Goal: Transaction & Acquisition: Subscribe to service/newsletter

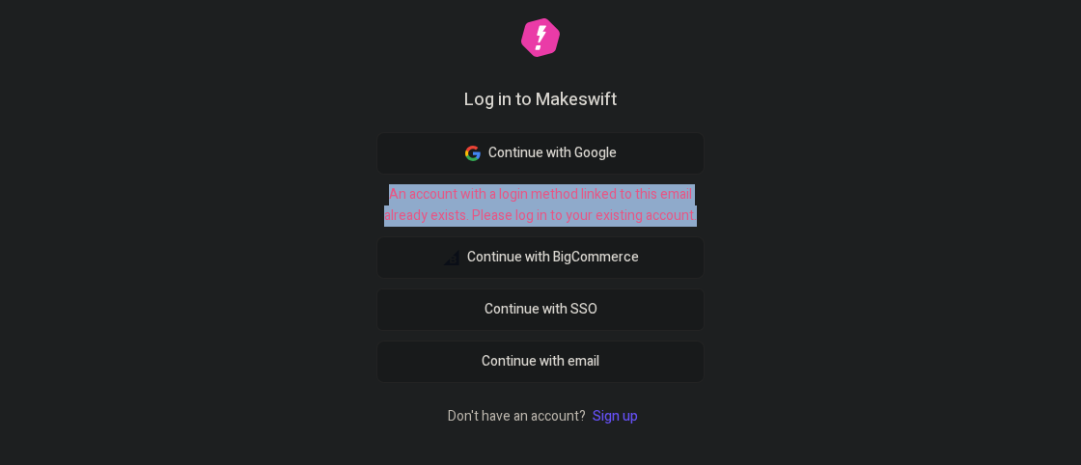
drag, startPoint x: 380, startPoint y: 194, endPoint x: 705, endPoint y: 220, distance: 325.5
click at [705, 221] on p "An account with a login method linked to this email already exists. Please log …" at bounding box center [541, 205] width 328 height 42
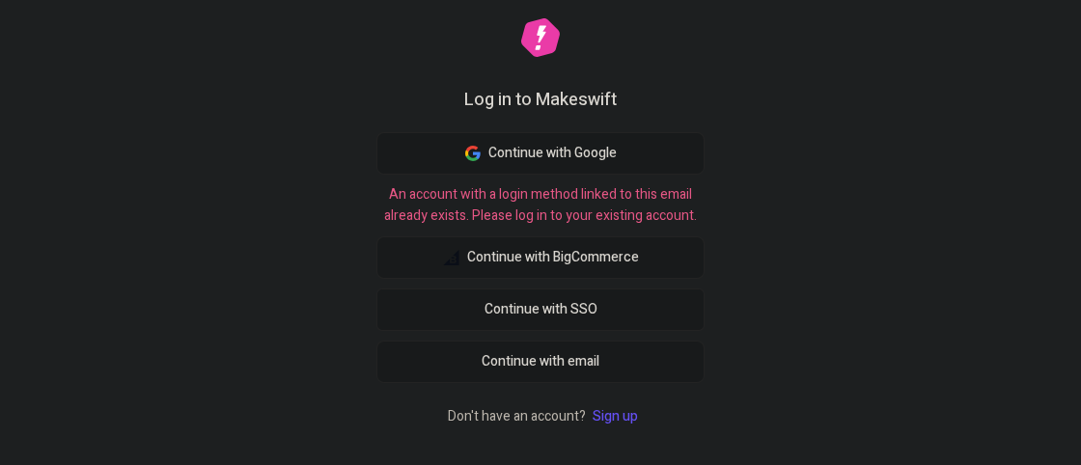
click at [777, 302] on div "Log in to Makeswift Continue with Google An account with a login method linked …" at bounding box center [540, 232] width 1081 height 465
click at [561, 151] on span "Continue with Google" at bounding box center [553, 153] width 128 height 21
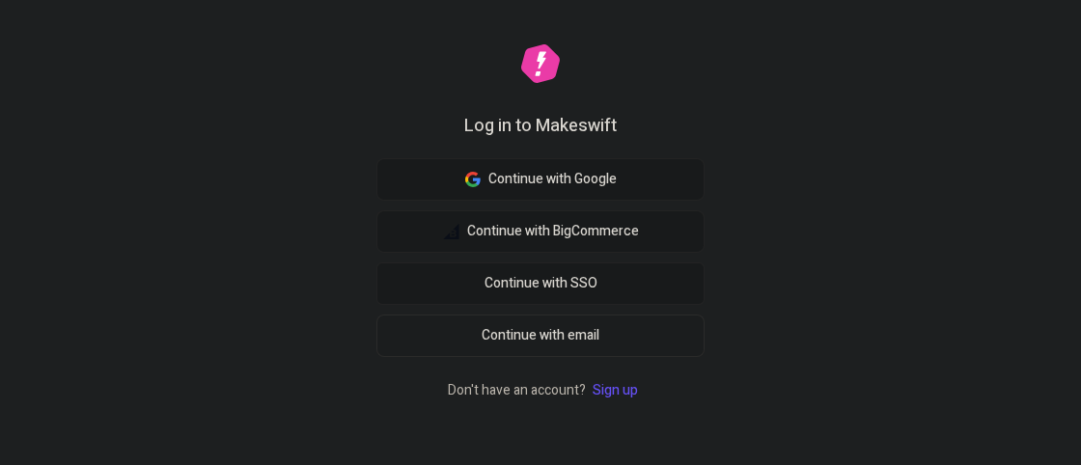
click at [583, 349] on button "Continue with email" at bounding box center [541, 336] width 328 height 42
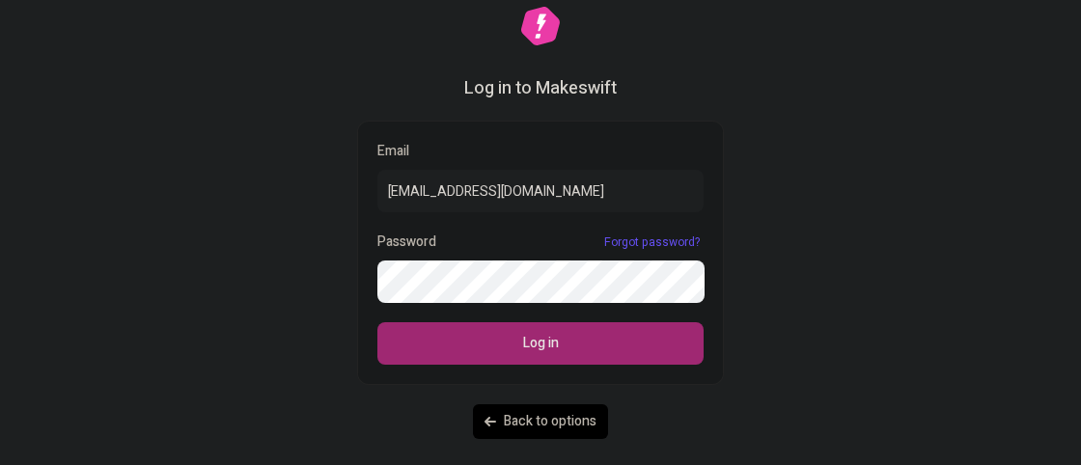
type input "[EMAIL_ADDRESS][DOMAIN_NAME]"
click at [547, 363] on button "Log in" at bounding box center [541, 344] width 326 height 42
click at [553, 359] on button "Log in" at bounding box center [541, 344] width 326 height 42
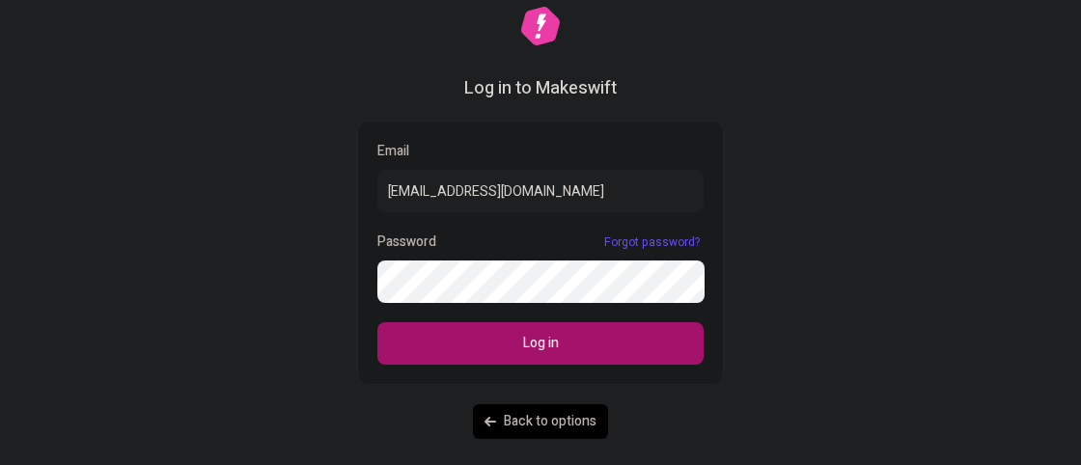
click at [552, 364] on button "Log in" at bounding box center [541, 344] width 326 height 42
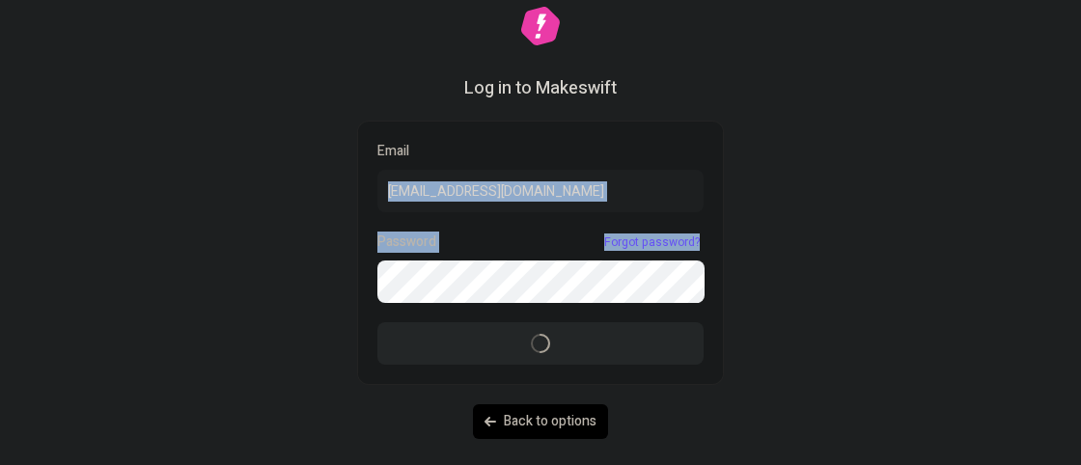
click at [548, 367] on form "Email [EMAIL_ADDRESS][DOMAIN_NAME] Password Forgot password? Log in" at bounding box center [540, 253] width 367 height 265
click at [547, 369] on form "Email [EMAIL_ADDRESS][DOMAIN_NAME] Password Forgot password? Log in" at bounding box center [540, 253] width 367 height 265
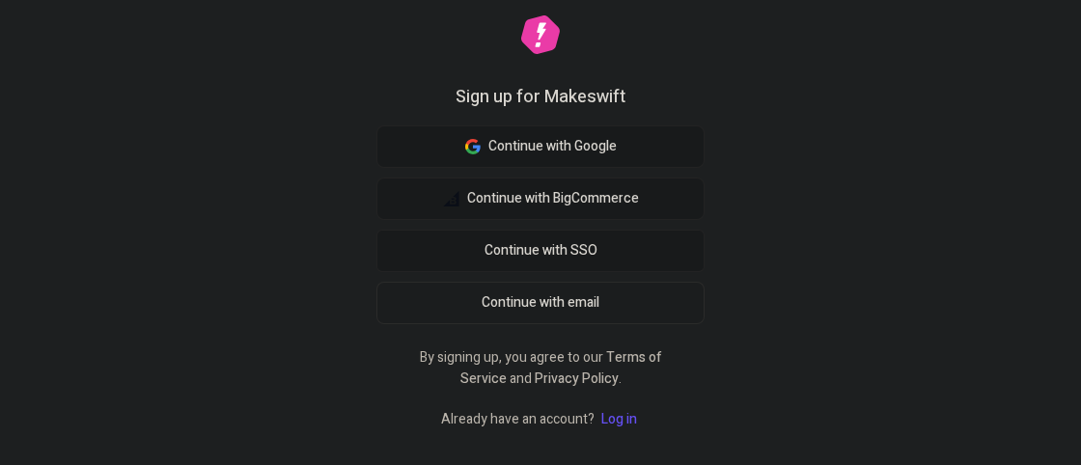
click at [569, 310] on span "Continue with email" at bounding box center [541, 303] width 118 height 21
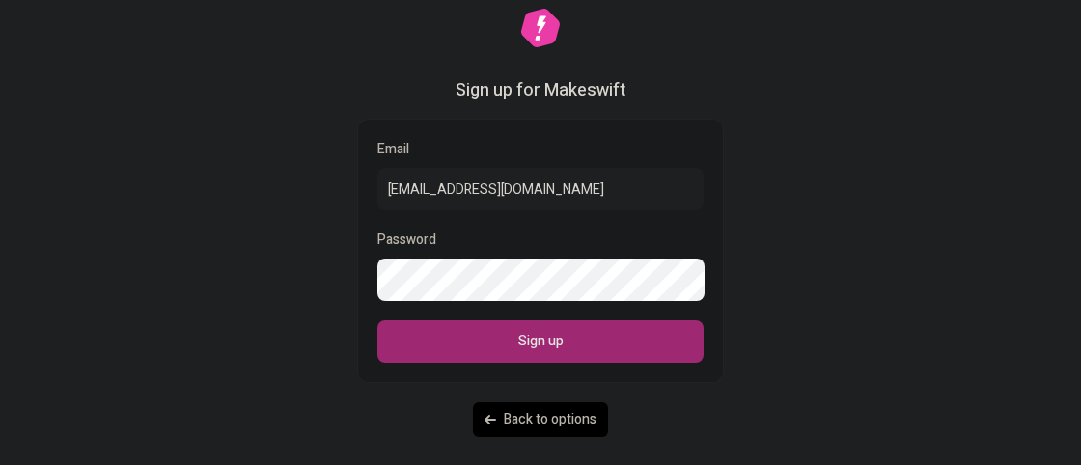
click at [559, 328] on button "Sign up" at bounding box center [541, 342] width 326 height 42
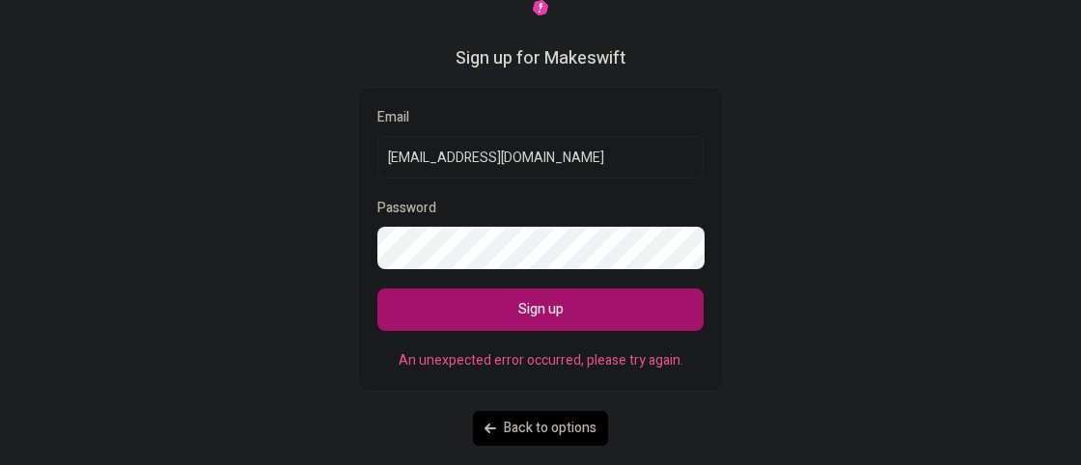
drag, startPoint x: 495, startPoint y: 159, endPoint x: 298, endPoint y: 167, distance: 197.1
click at [378, 167] on input "[EMAIL_ADDRESS][DOMAIN_NAME]" at bounding box center [541, 157] width 326 height 42
click at [484, 146] on input "[EMAIL_ADDRESS][DOMAIN_NAME]" at bounding box center [541, 157] width 326 height 42
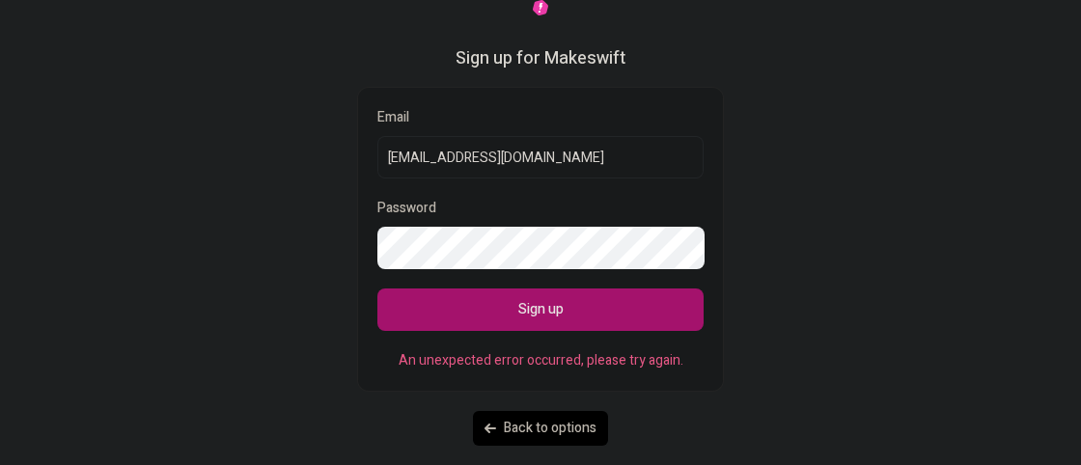
drag, startPoint x: 484, startPoint y: 146, endPoint x: 484, endPoint y: 167, distance: 21.2
click at [484, 167] on input "[EMAIL_ADDRESS][DOMAIN_NAME]" at bounding box center [541, 157] width 326 height 42
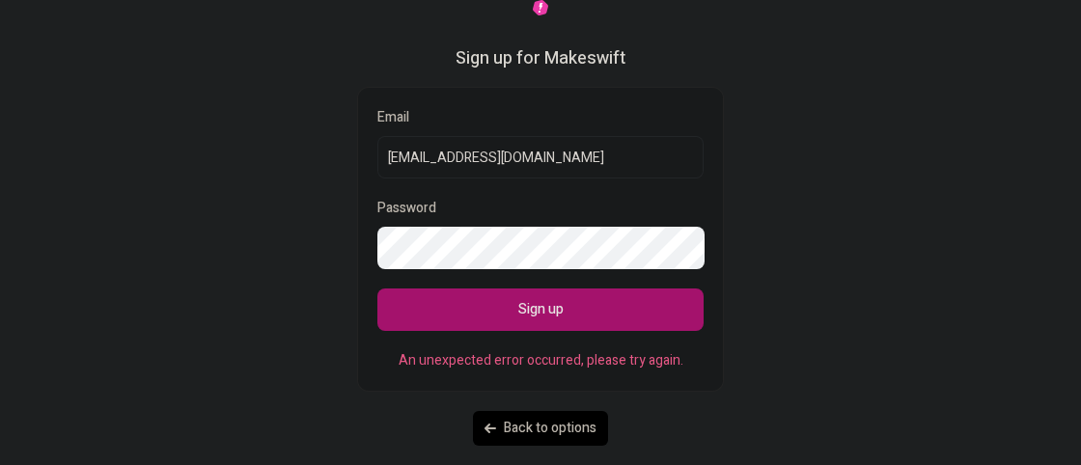
paste input "a78cc98cdc@webxios.pro"
click at [378, 289] on button "Sign up" at bounding box center [541, 310] width 326 height 42
type input "a78cc98cdc@webxios.pro"
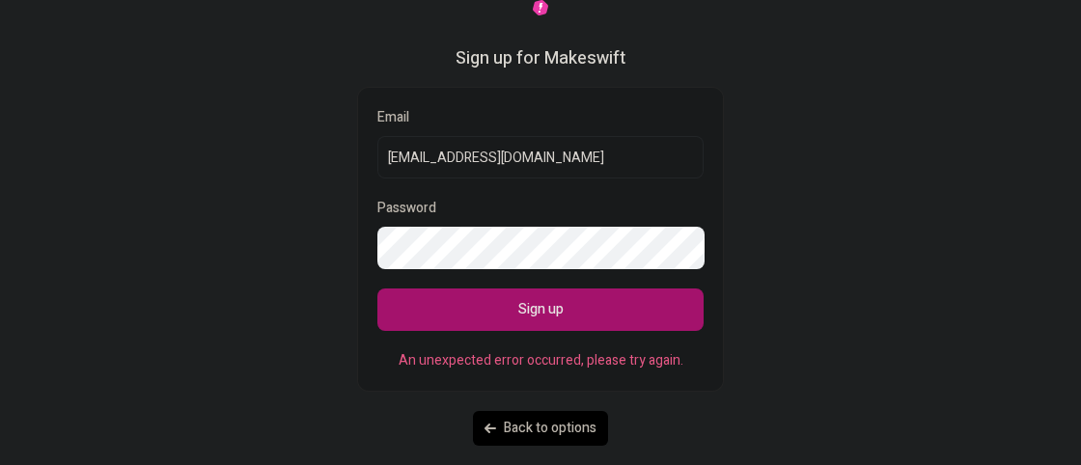
click at [378, 289] on button "Sign up" at bounding box center [541, 310] width 326 height 42
